Goal: Transaction & Acquisition: Book appointment/travel/reservation

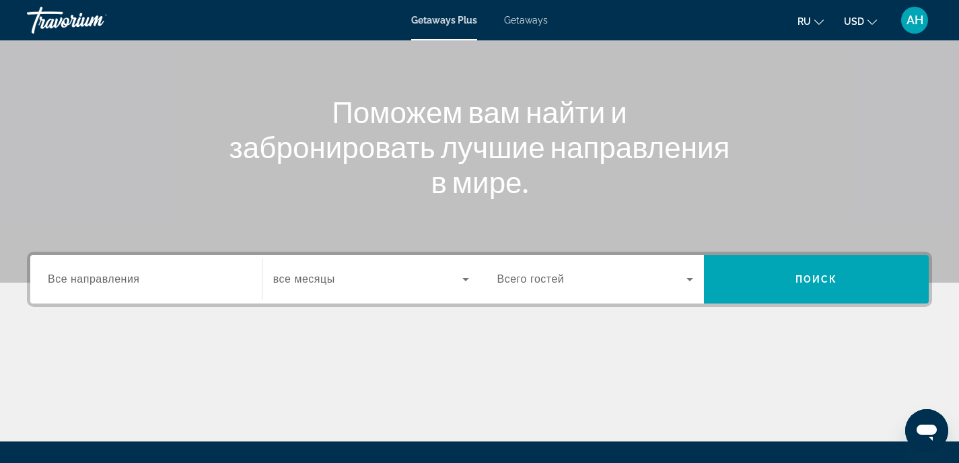
click at [167, 272] on input "Destination Все направления" at bounding box center [146, 280] width 196 height 16
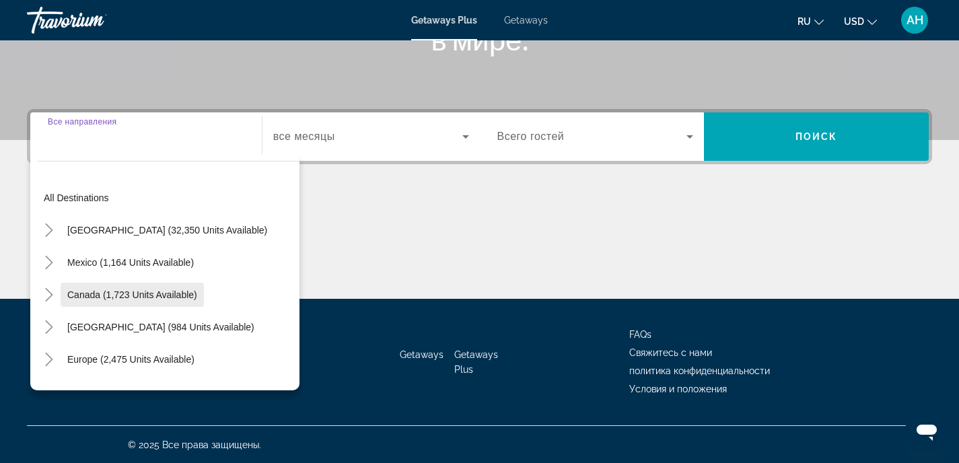
scroll to position [264, 0]
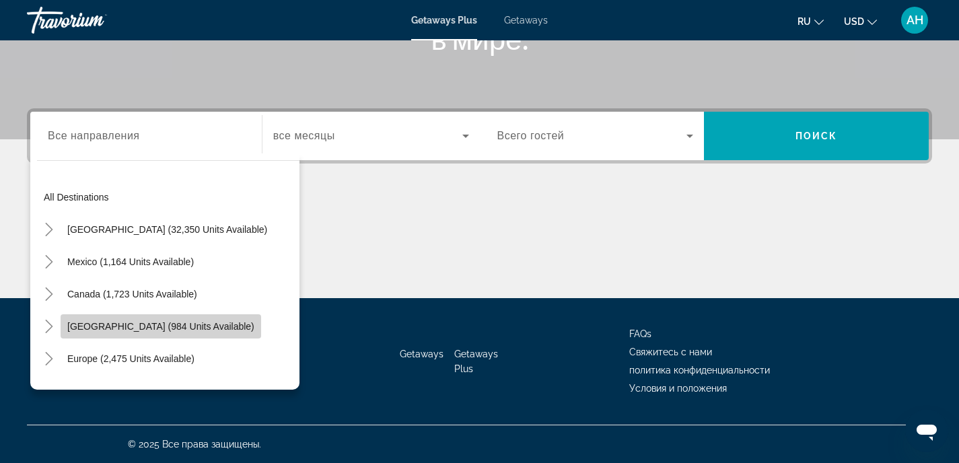
click at [148, 326] on span "[GEOGRAPHIC_DATA] (984 units available)" at bounding box center [160, 326] width 187 height 11
type input "**********"
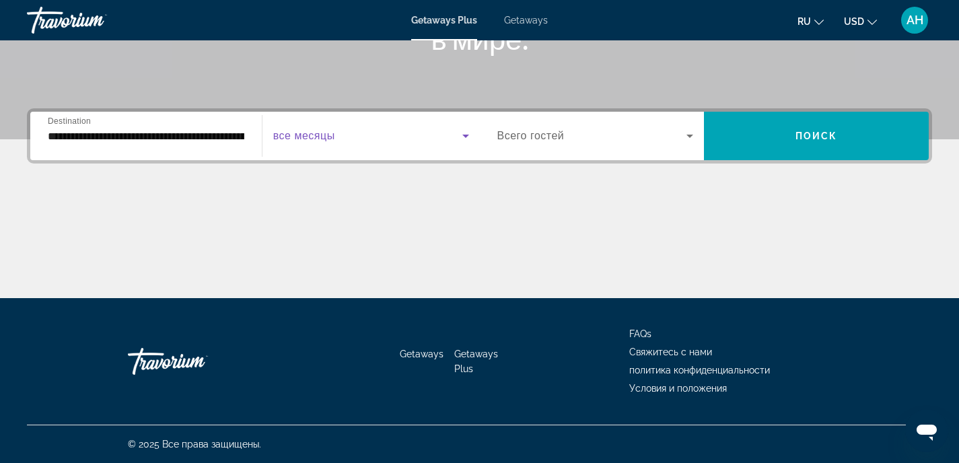
click at [439, 131] on span "Search widget" at bounding box center [367, 136] width 189 height 16
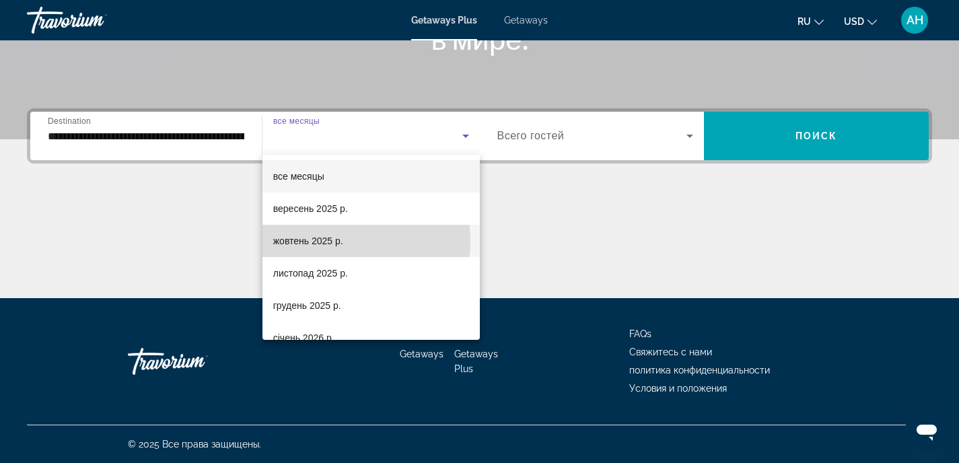
click at [326, 240] on span "жовтень 2025 р." at bounding box center [308, 241] width 70 height 16
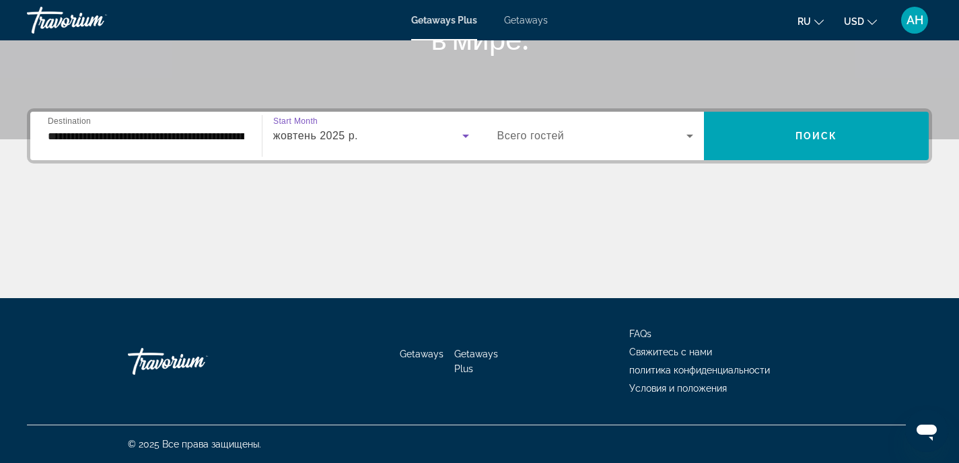
click at [596, 139] on span "Search widget" at bounding box center [592, 136] width 190 height 16
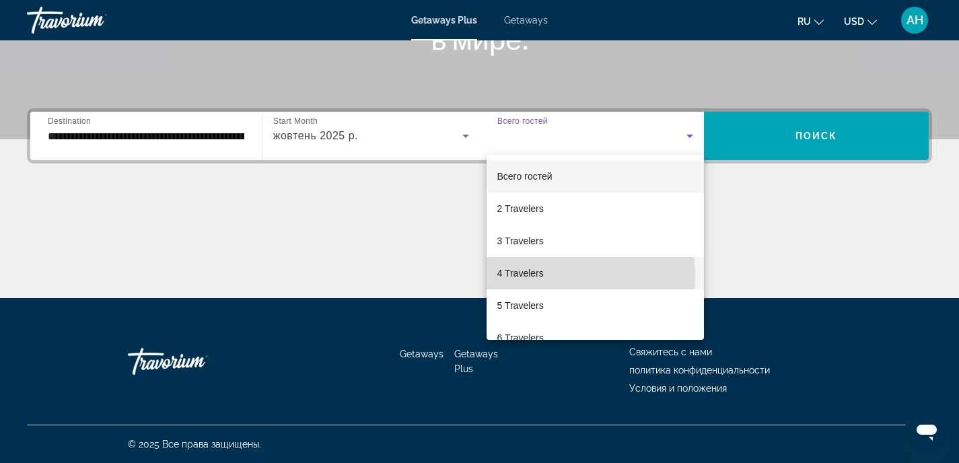
click at [545, 276] on mat-option "4 Travelers" at bounding box center [596, 273] width 218 height 32
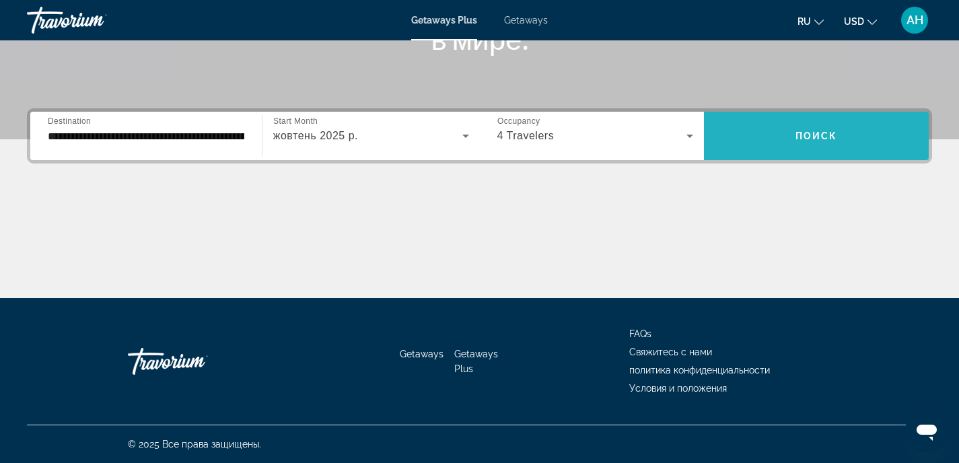
click at [757, 135] on span "Search widget" at bounding box center [816, 136] width 225 height 32
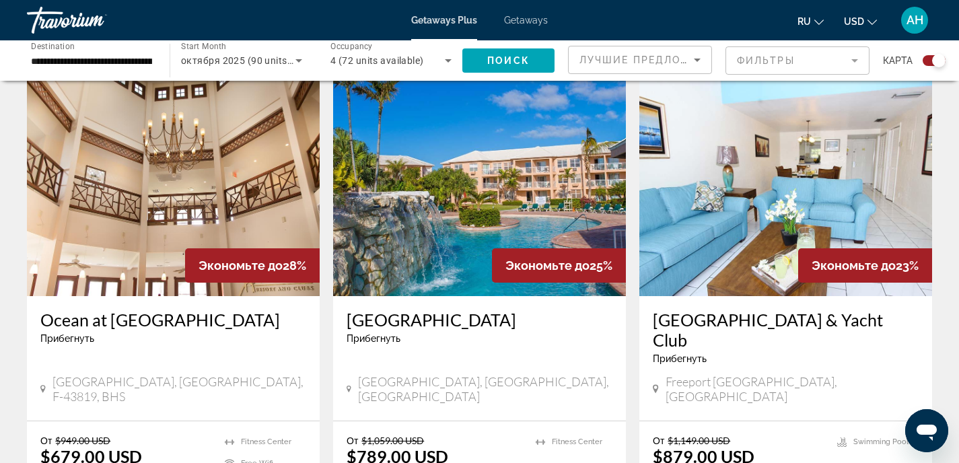
scroll to position [413, 0]
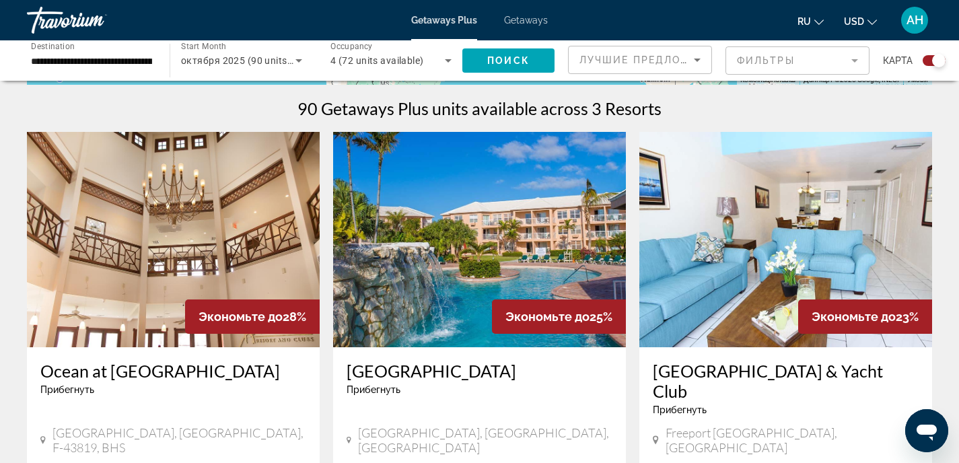
click at [764, 239] on img "Main content" at bounding box center [785, 239] width 293 height 215
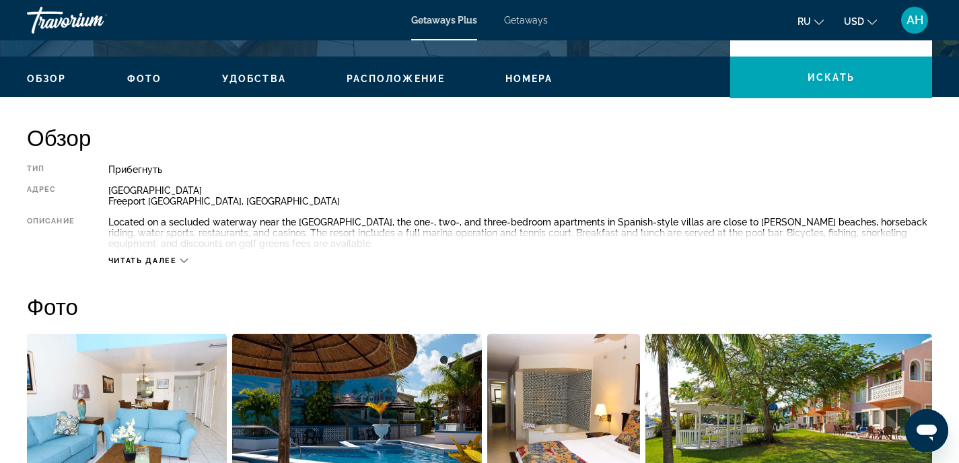
scroll to position [445, 0]
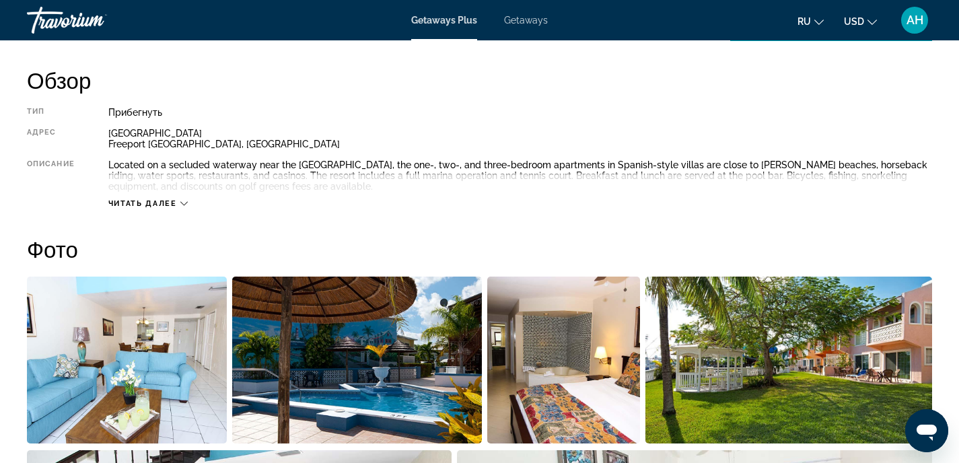
click at [183, 202] on icon "Main content" at bounding box center [183, 203] width 7 height 7
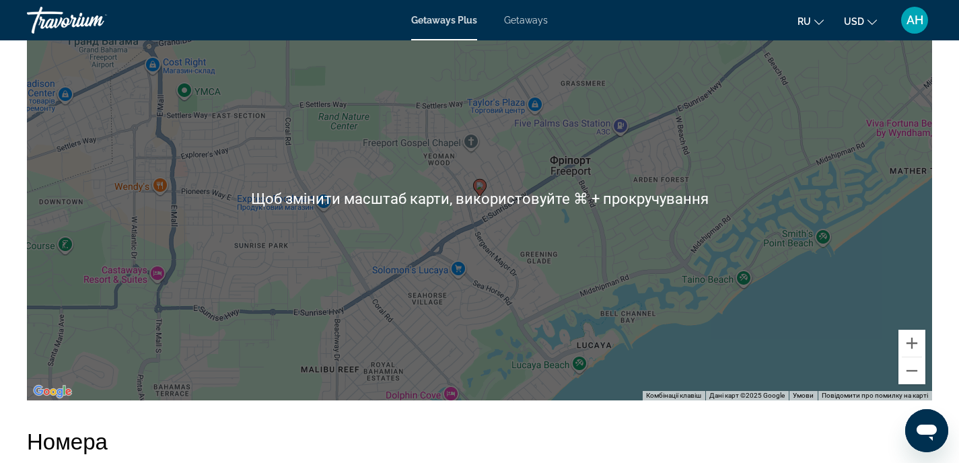
scroll to position [1688, 0]
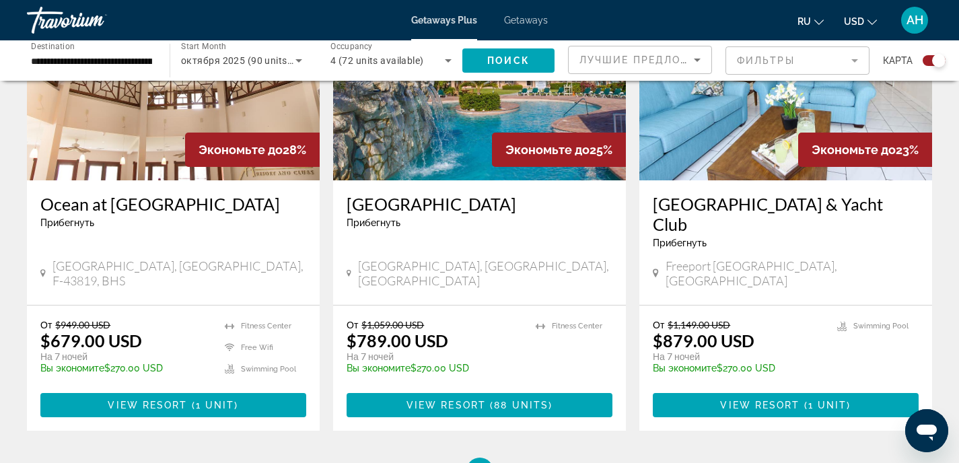
scroll to position [470, 0]
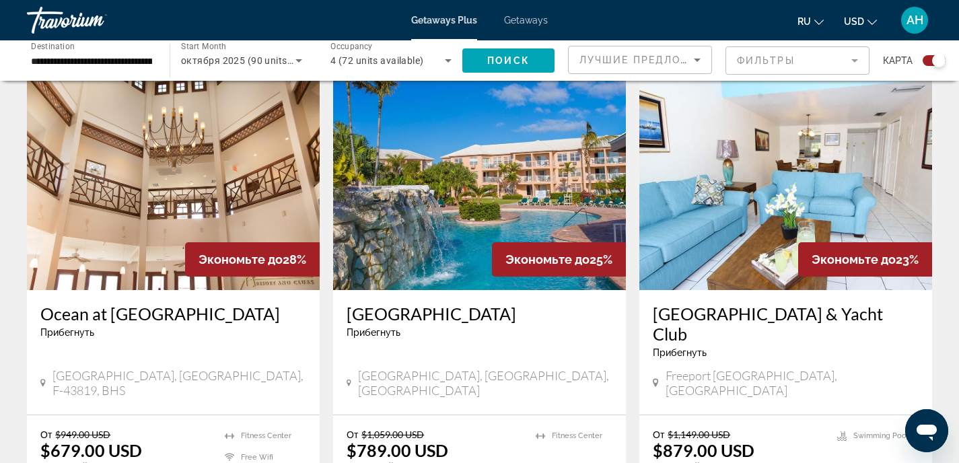
click at [452, 194] on img "Main content" at bounding box center [479, 182] width 293 height 215
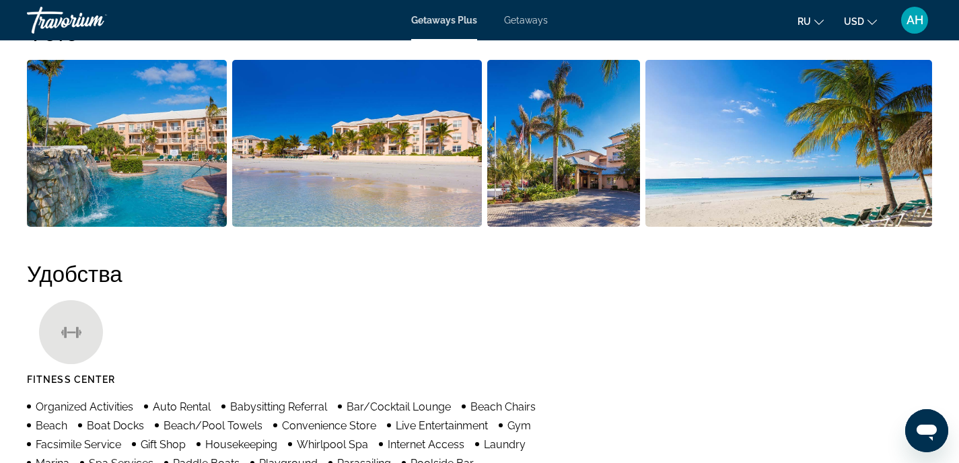
scroll to position [534, 0]
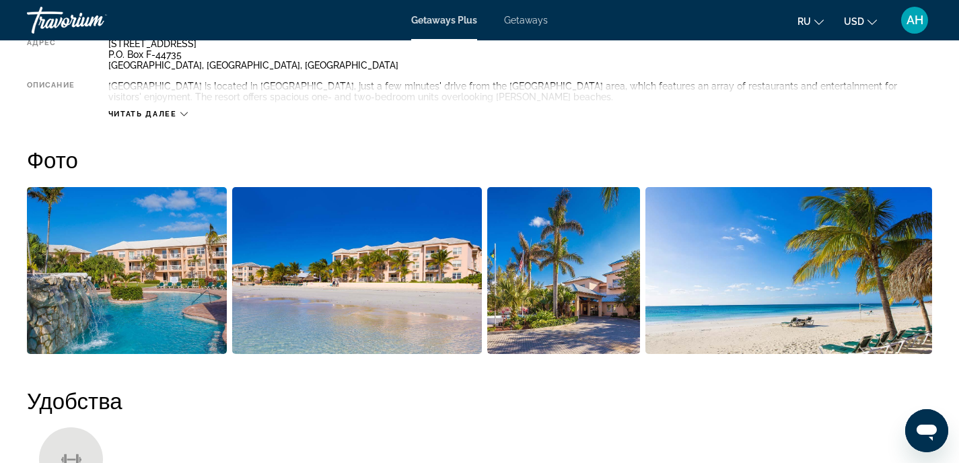
click at [171, 247] on img "Open full-screen image slider" at bounding box center [127, 270] width 200 height 167
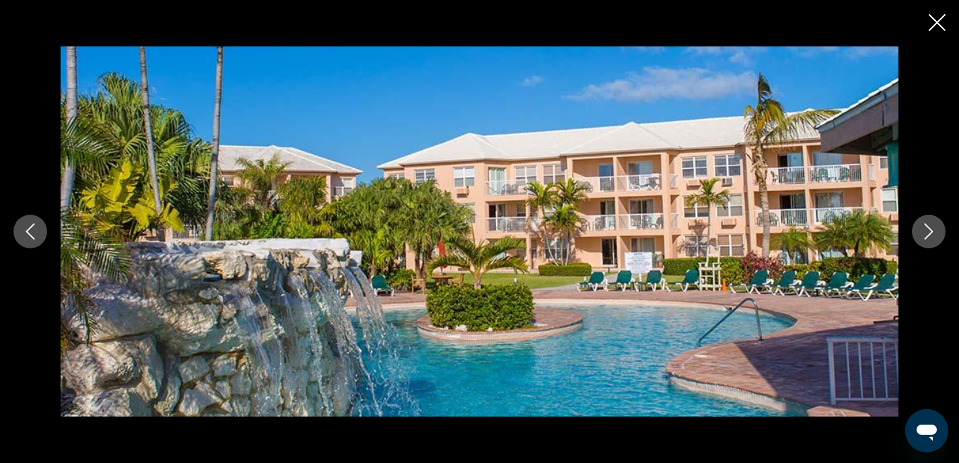
click at [938, 231] on button "Next image" at bounding box center [929, 232] width 34 height 34
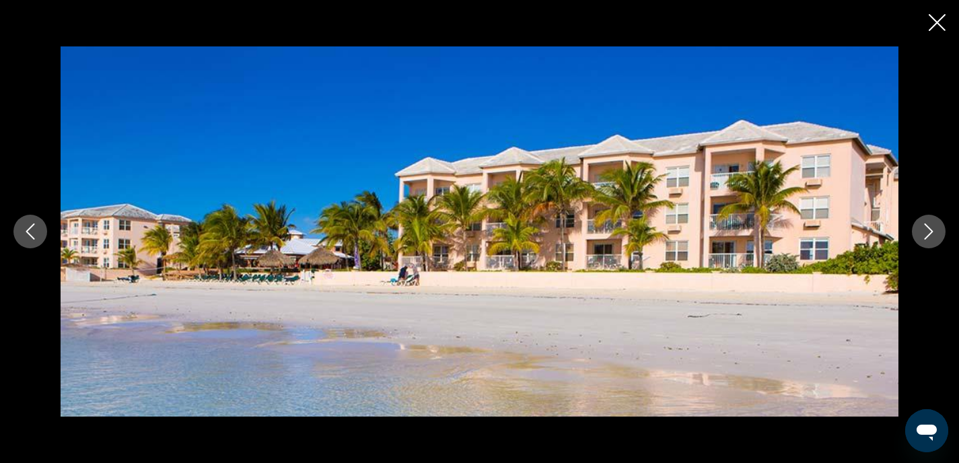
click at [936, 228] on icon "Next image" at bounding box center [929, 231] width 16 height 16
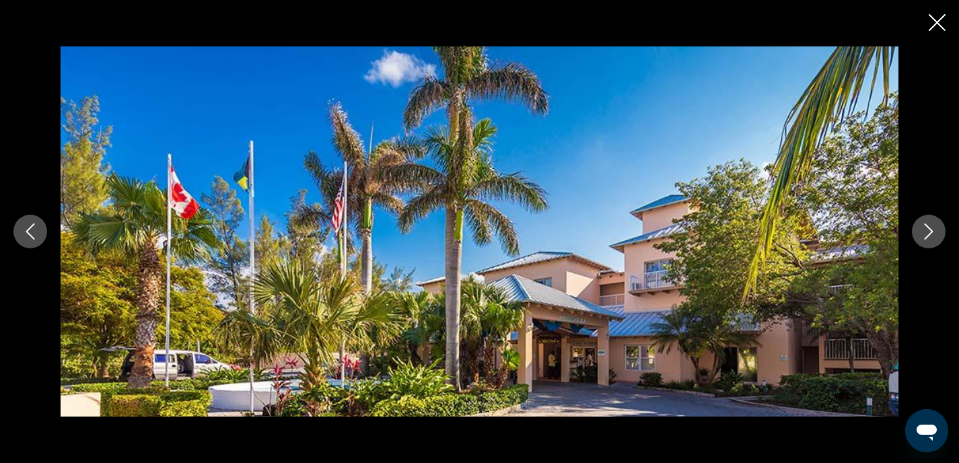
click at [929, 230] on icon "Next image" at bounding box center [929, 231] width 16 height 16
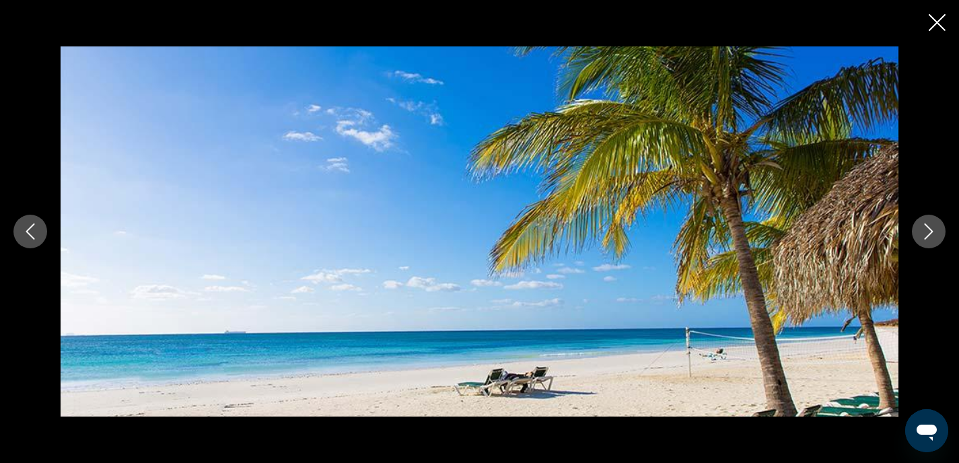
click at [929, 230] on icon "Next image" at bounding box center [929, 231] width 16 height 16
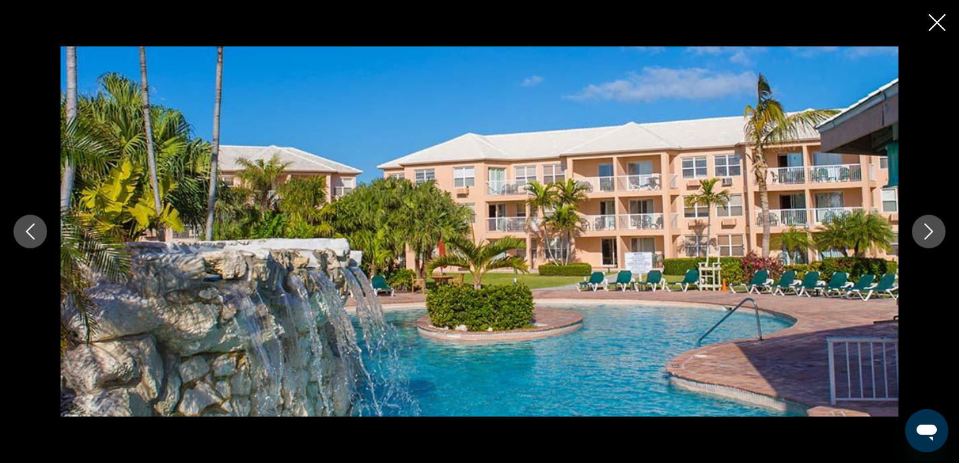
click at [929, 230] on icon "Next image" at bounding box center [929, 231] width 16 height 16
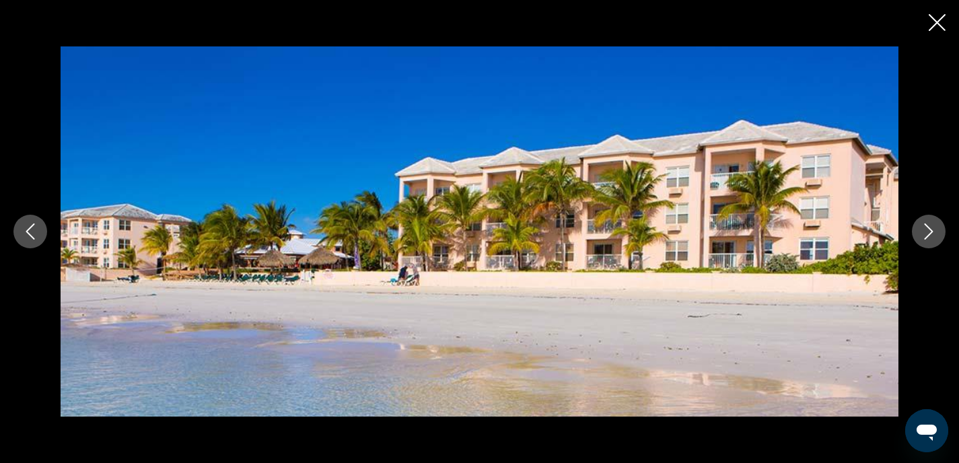
click at [929, 230] on icon "Next image" at bounding box center [929, 231] width 16 height 16
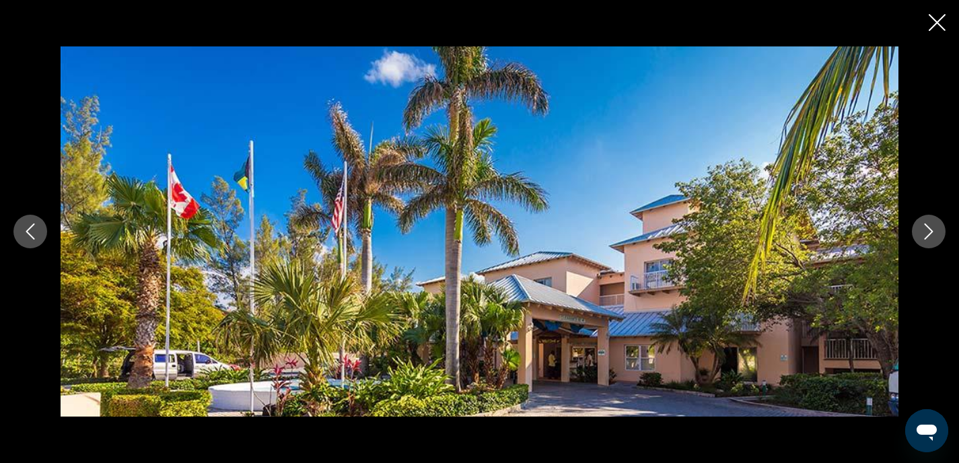
click at [929, 230] on icon "Next image" at bounding box center [929, 231] width 16 height 16
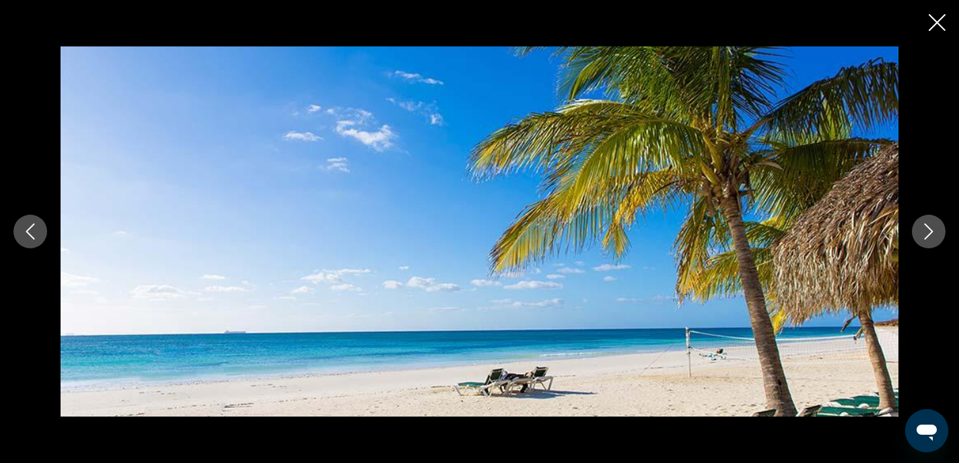
click at [929, 230] on icon "Next image" at bounding box center [929, 231] width 16 height 16
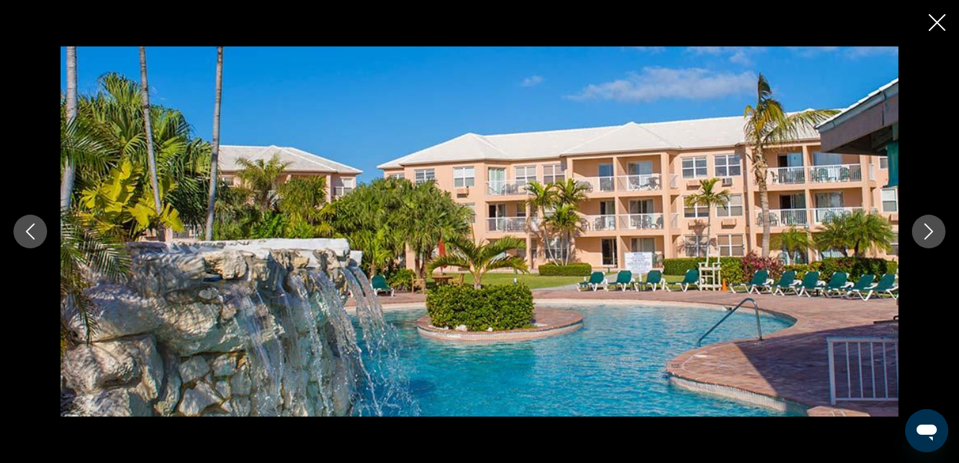
click at [929, 230] on icon "Next image" at bounding box center [929, 231] width 16 height 16
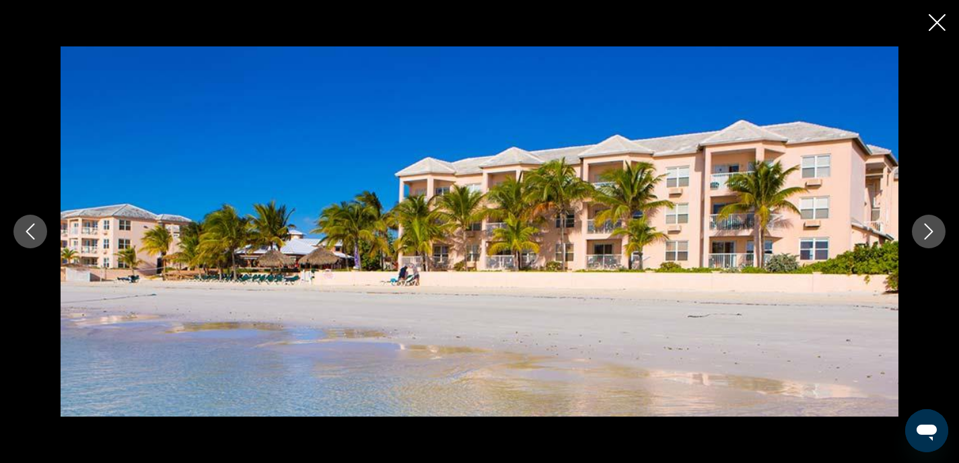
click at [929, 230] on icon "Next image" at bounding box center [929, 231] width 16 height 16
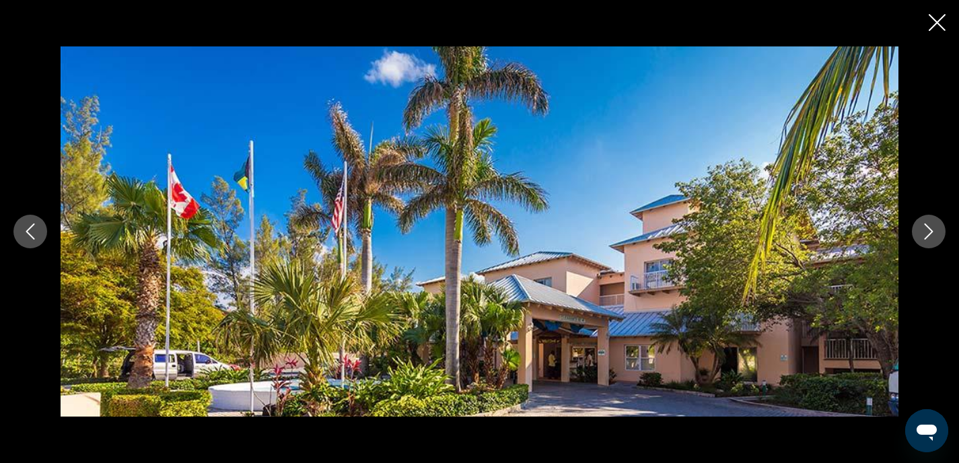
click at [929, 230] on icon "Next image" at bounding box center [929, 231] width 16 height 16
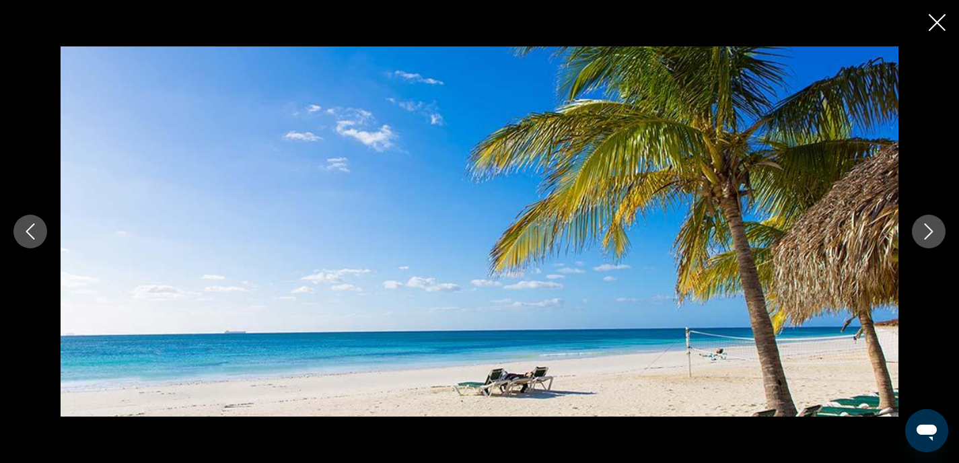
scroll to position [312, 0]
click at [943, 20] on icon "Close slideshow" at bounding box center [937, 22] width 17 height 17
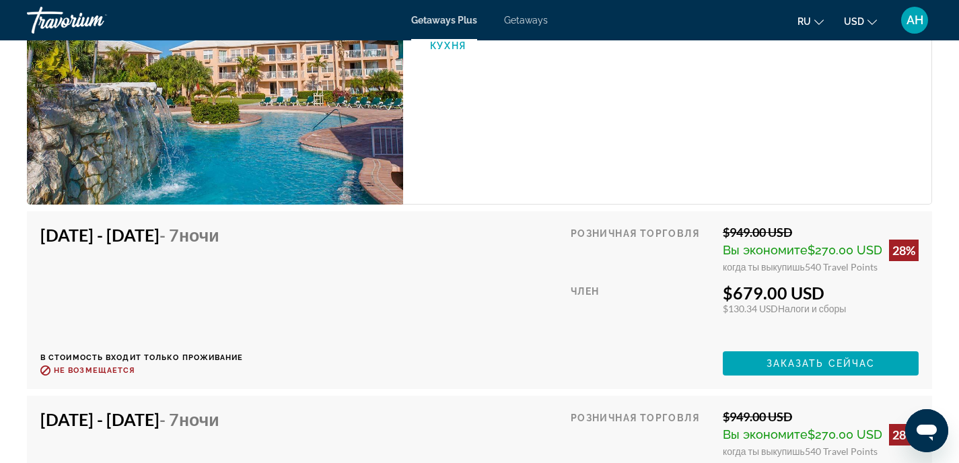
scroll to position [2244, 0]
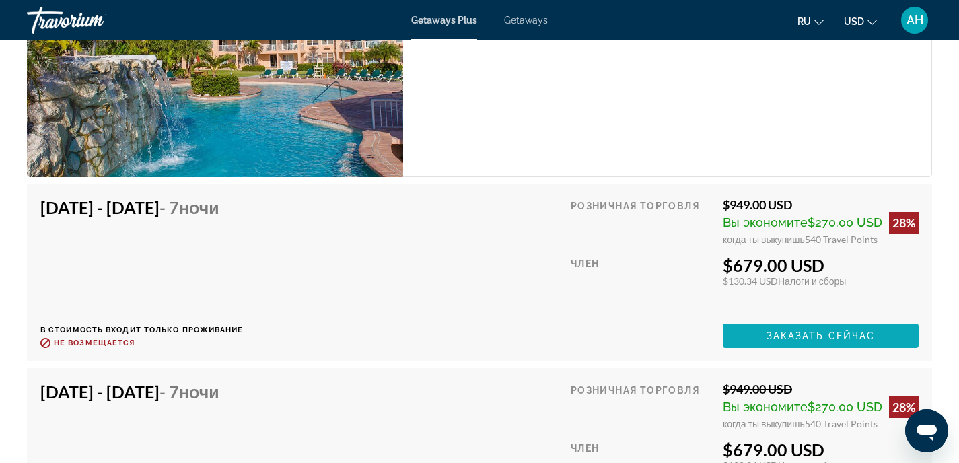
click at [784, 336] on span "Заказать сейчас" at bounding box center [820, 335] width 109 height 11
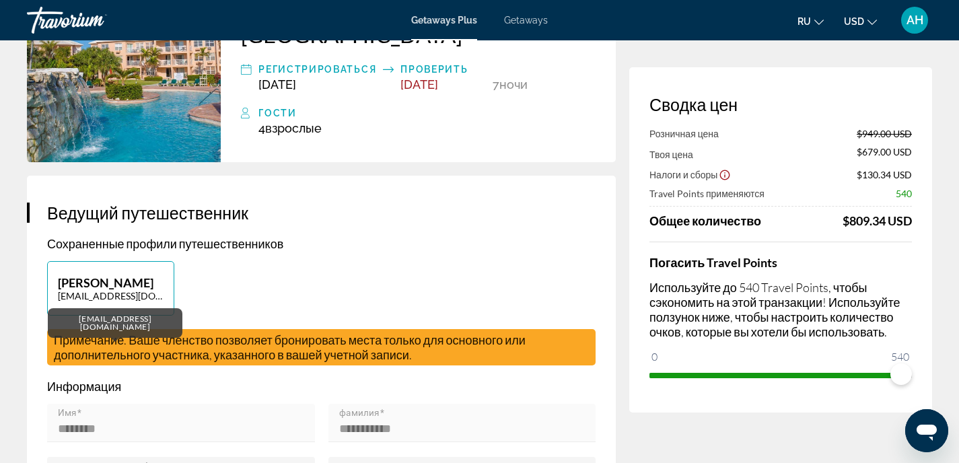
scroll to position [159, 0]
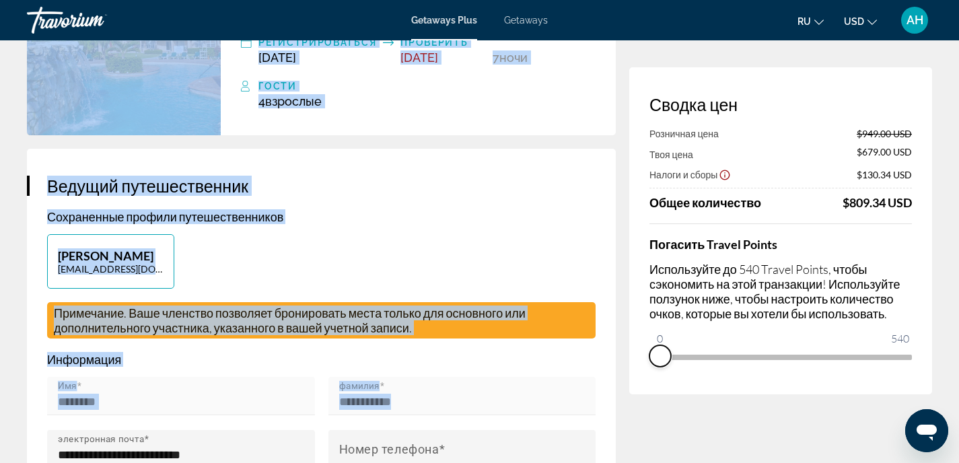
drag, startPoint x: 903, startPoint y: 379, endPoint x: 607, endPoint y: 387, distance: 296.2
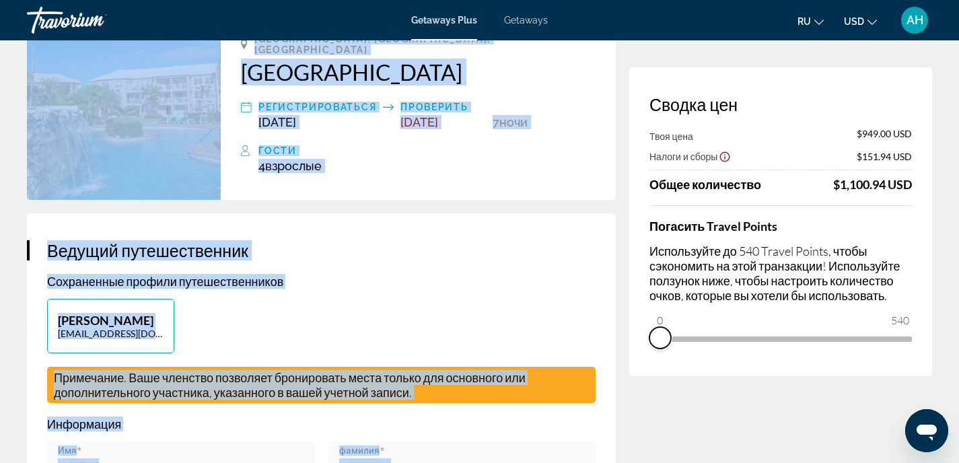
scroll to position [0, 0]
